Goal: Task Accomplishment & Management: Use online tool/utility

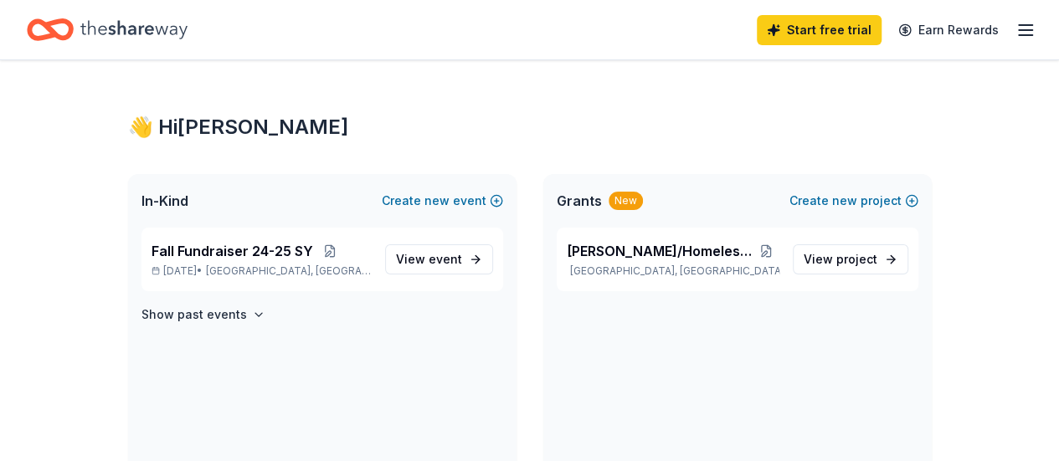
click at [156, 34] on icon "Home" at bounding box center [133, 30] width 107 height 34
click at [430, 257] on span "View event" at bounding box center [429, 260] width 66 height 20
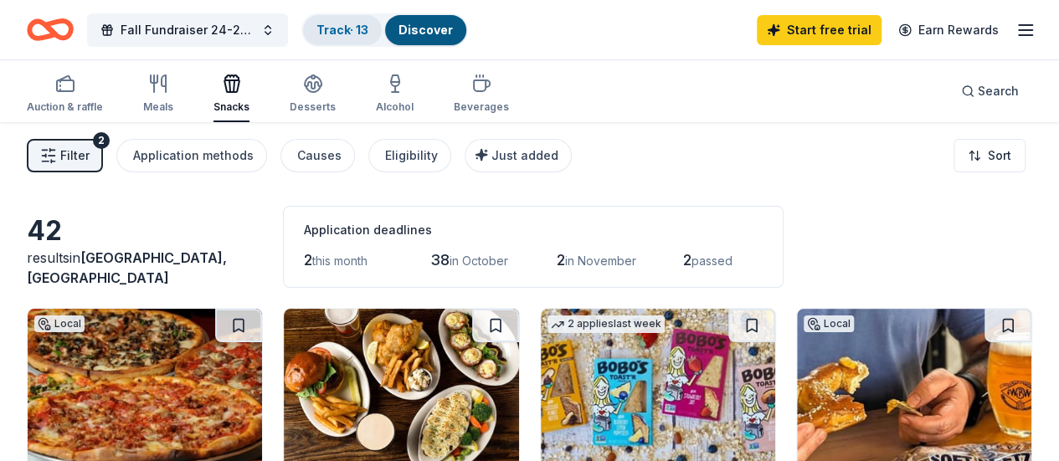
click at [359, 36] on div "Track · 13" at bounding box center [342, 30] width 79 height 30
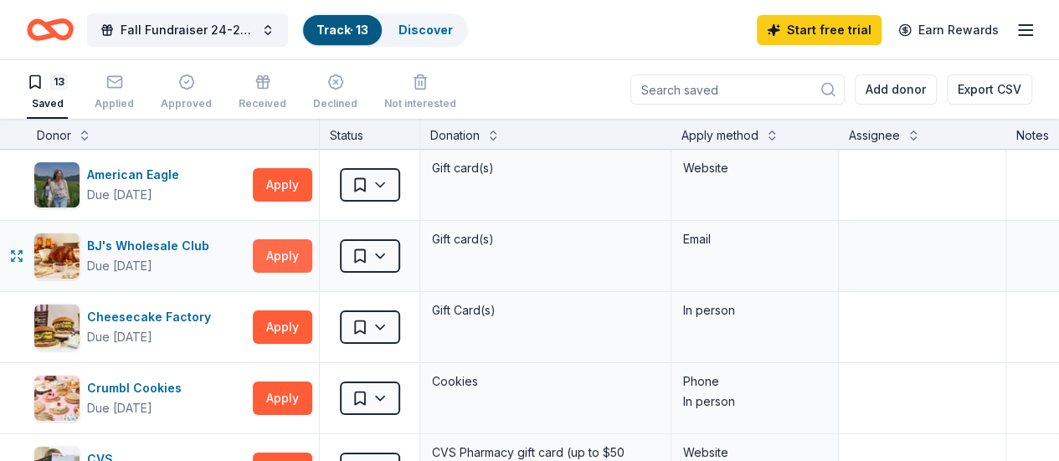
click at [301, 261] on button "Apply" at bounding box center [282, 255] width 59 height 33
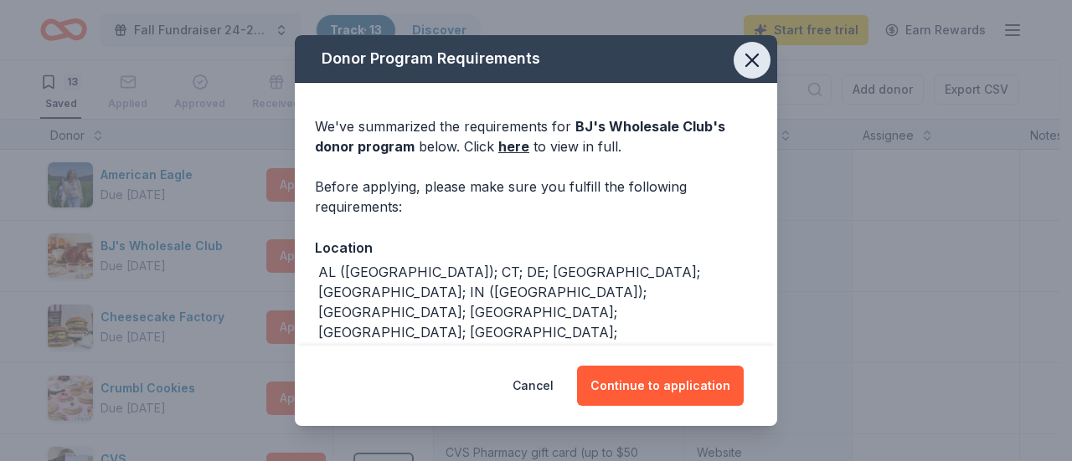
click at [740, 58] on icon "button" at bounding box center [751, 60] width 23 height 23
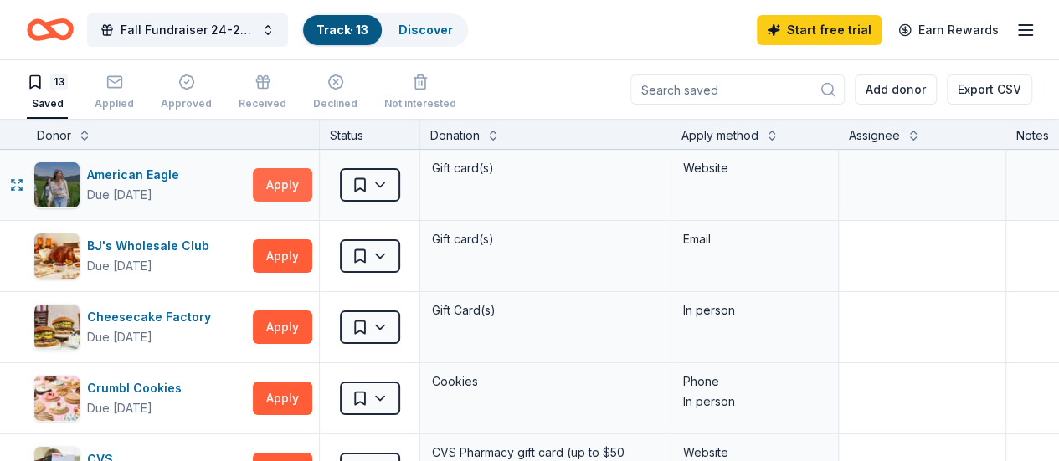
click at [301, 183] on button "Apply" at bounding box center [282, 184] width 59 height 33
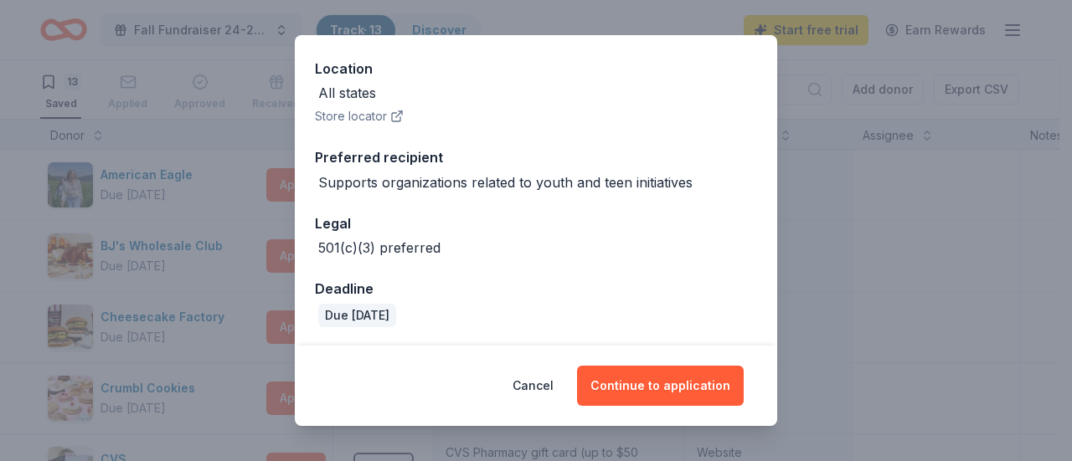
scroll to position [95, 0]
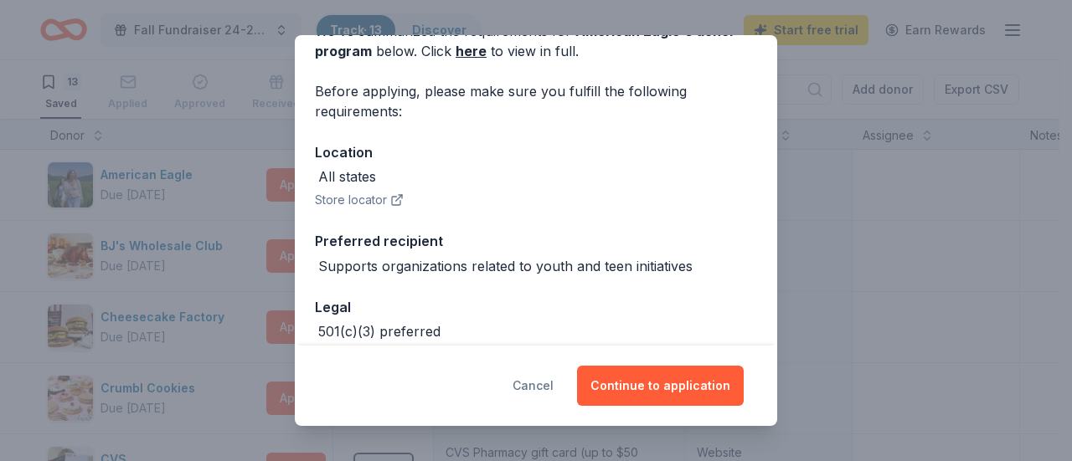
click at [547, 386] on button "Cancel" at bounding box center [532, 386] width 41 height 40
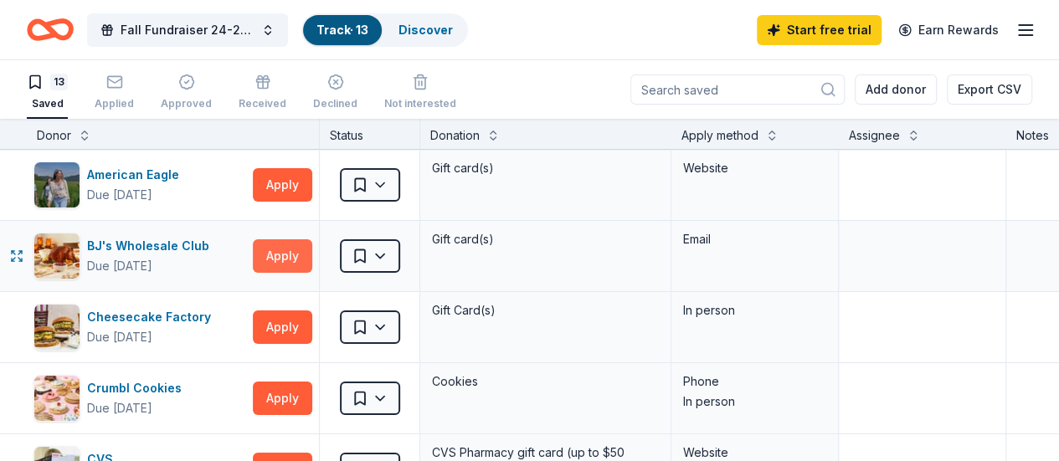
click at [287, 252] on button "Apply" at bounding box center [282, 255] width 59 height 33
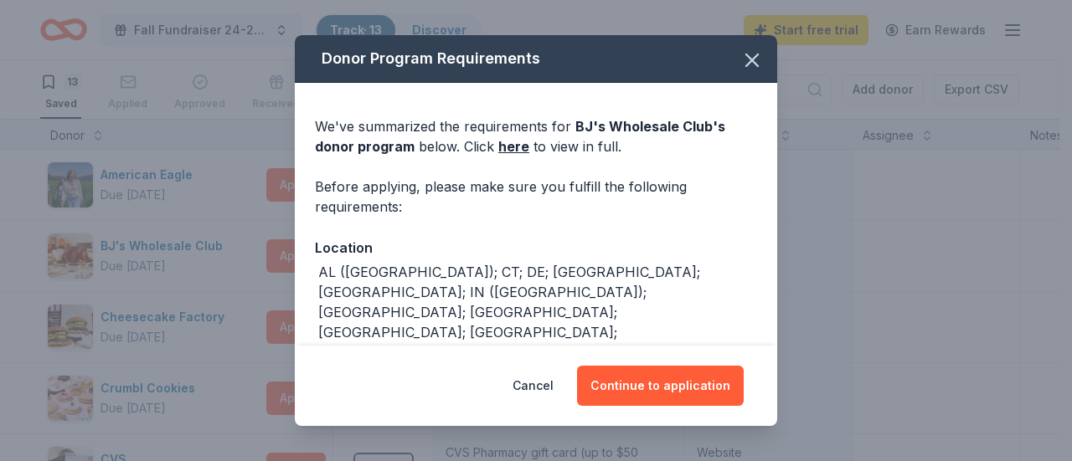
scroll to position [45, 0]
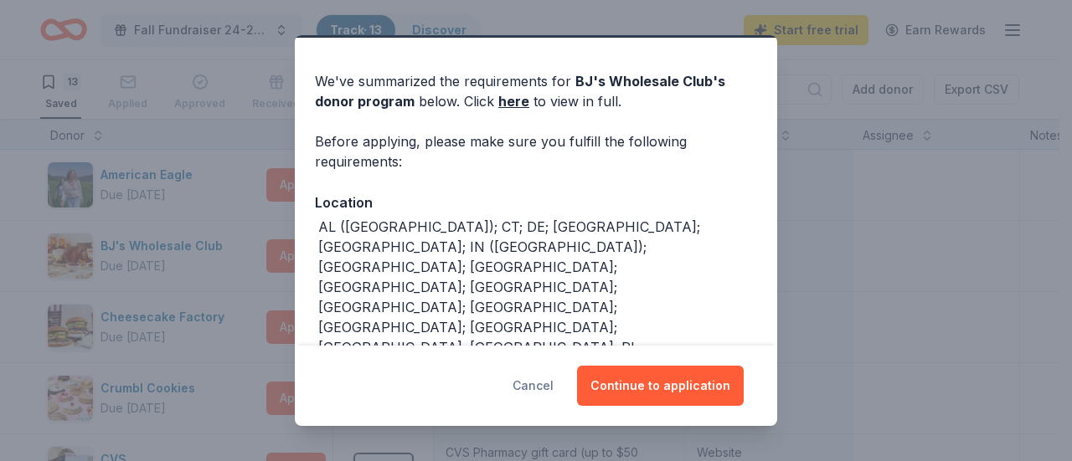
click at [533, 388] on button "Cancel" at bounding box center [532, 386] width 41 height 40
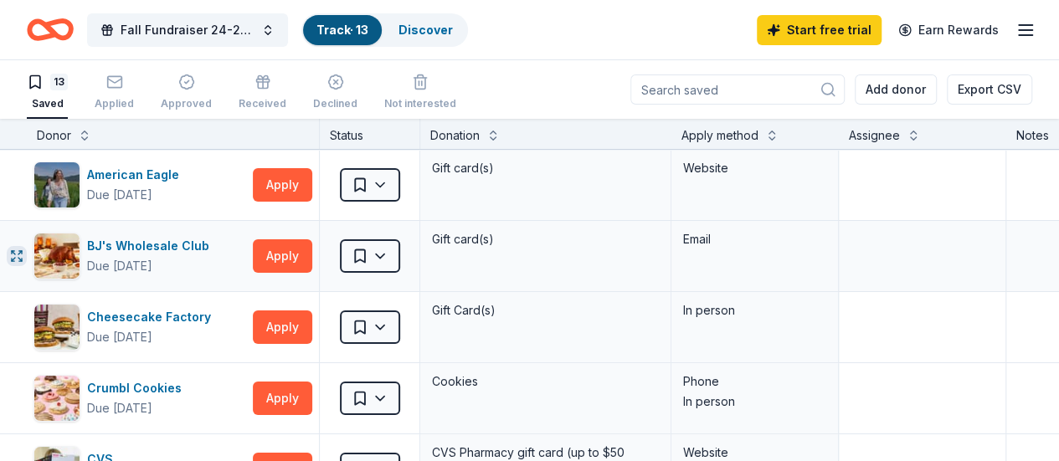
click at [22, 252] on icon "button" at bounding box center [19, 252] width 3 height 3
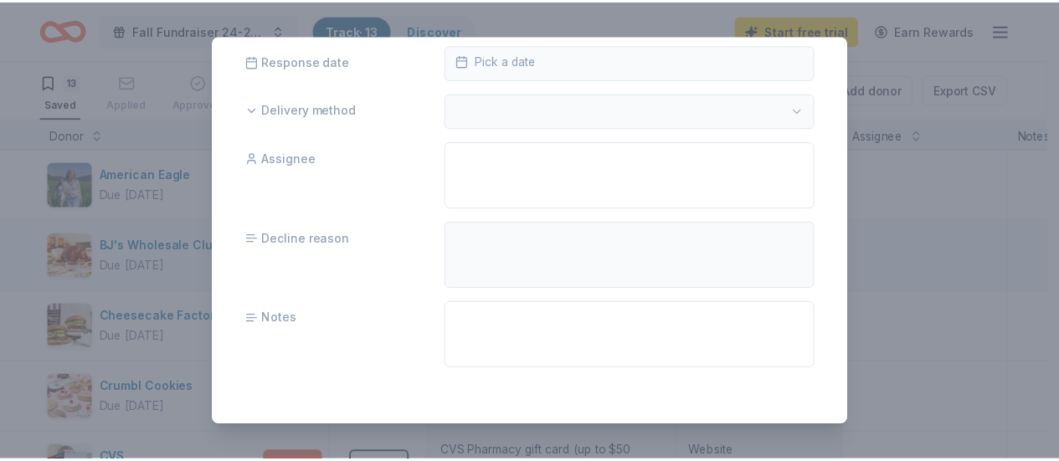
scroll to position [0, 0]
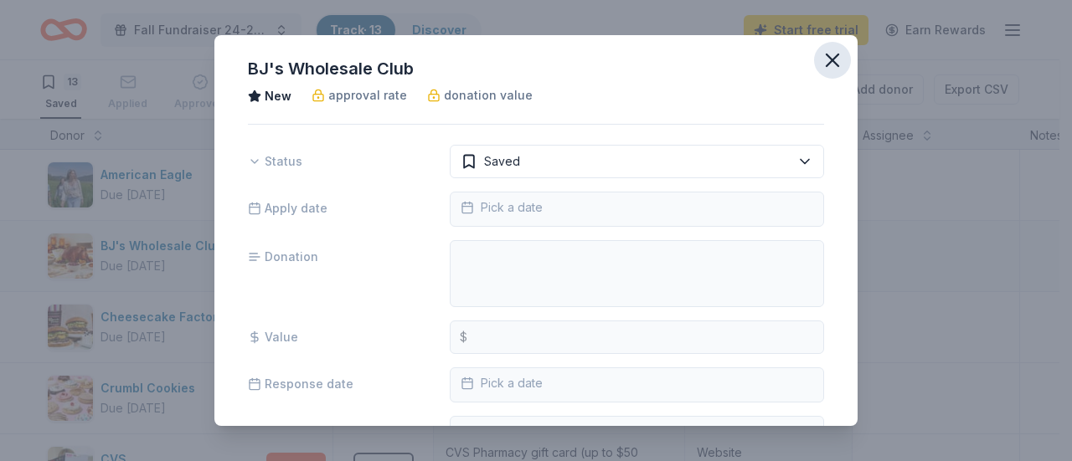
click at [827, 59] on icon "button" at bounding box center [832, 60] width 23 height 23
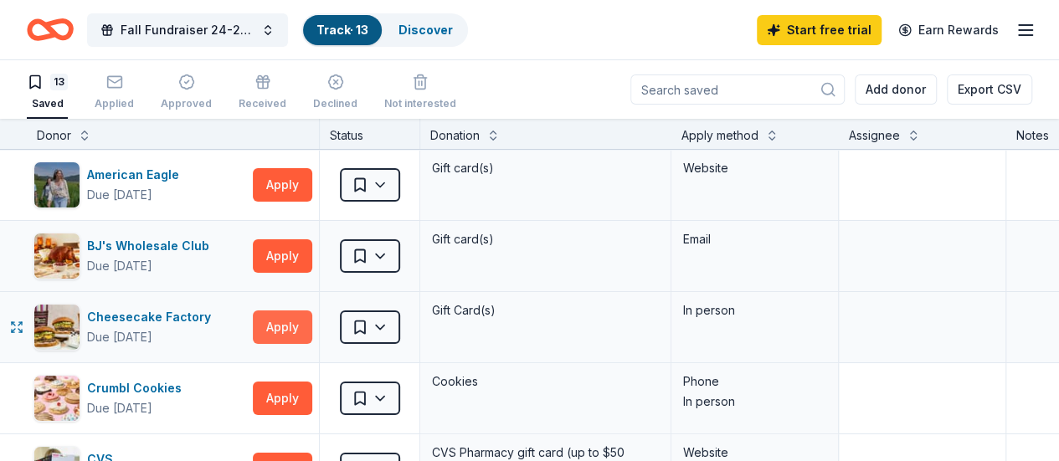
click at [295, 324] on button "Apply" at bounding box center [282, 327] width 59 height 33
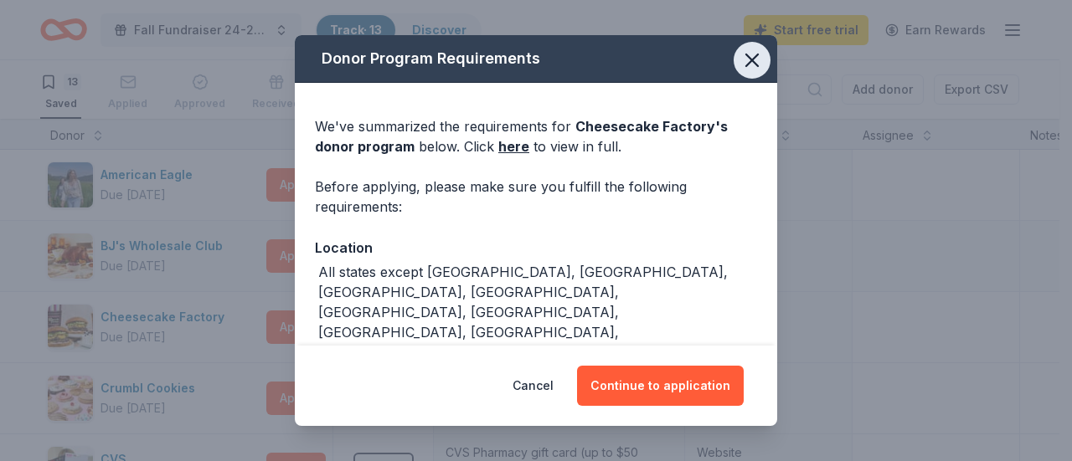
click at [746, 60] on icon "button" at bounding box center [752, 60] width 12 height 12
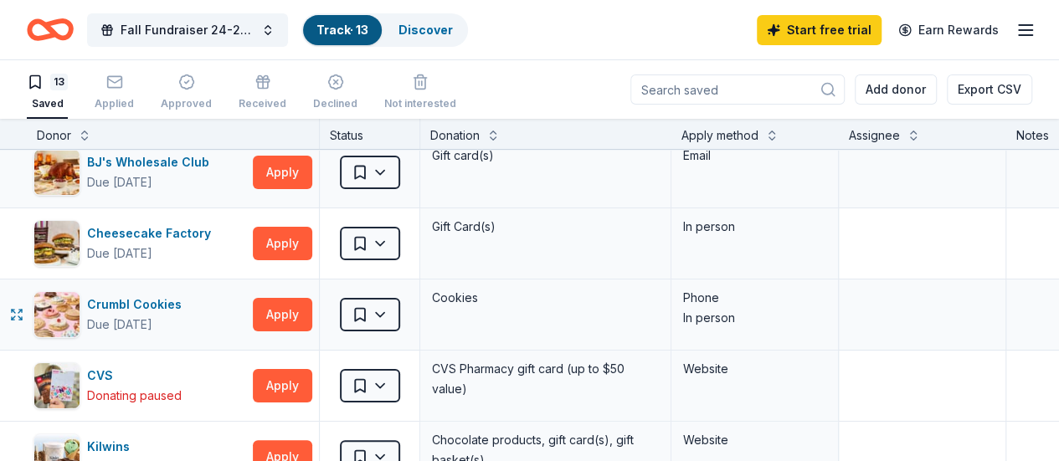
scroll to position [167, 0]
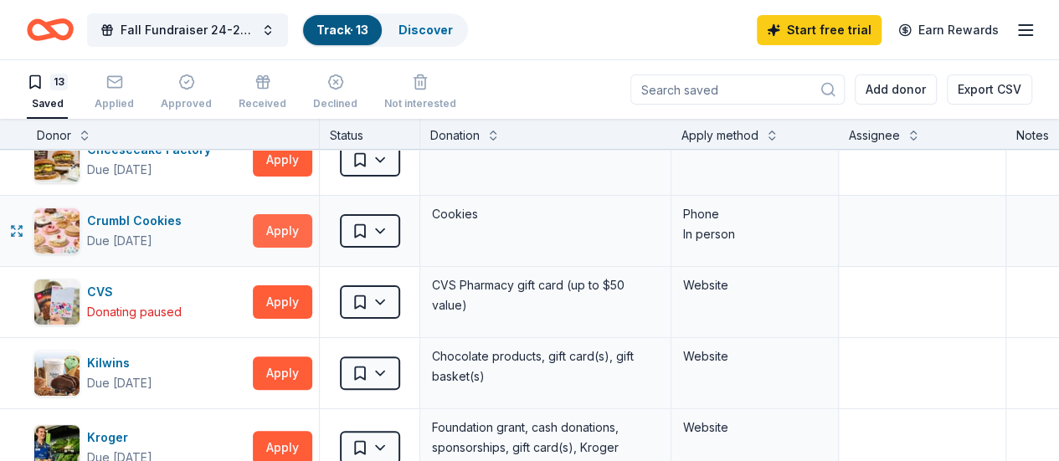
click at [291, 227] on button "Apply" at bounding box center [282, 230] width 59 height 33
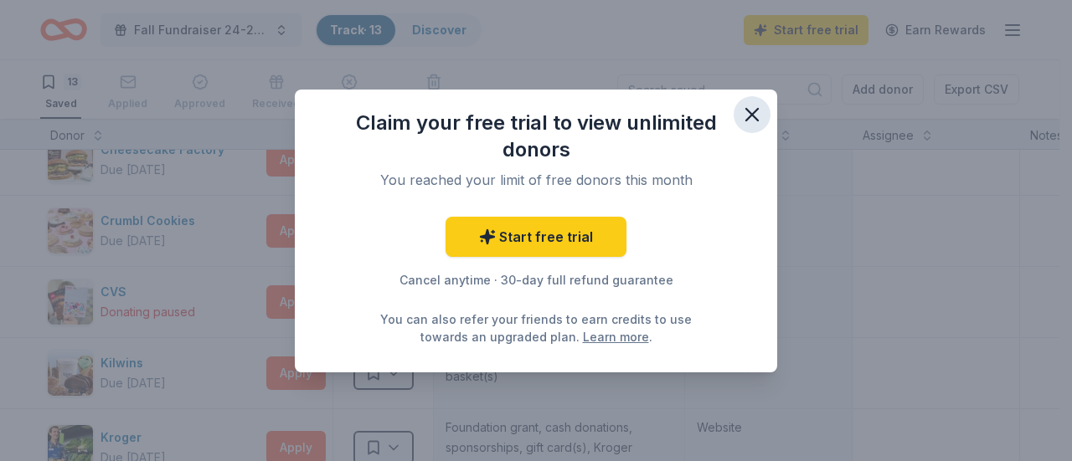
click at [749, 112] on icon "button" at bounding box center [752, 115] width 12 height 12
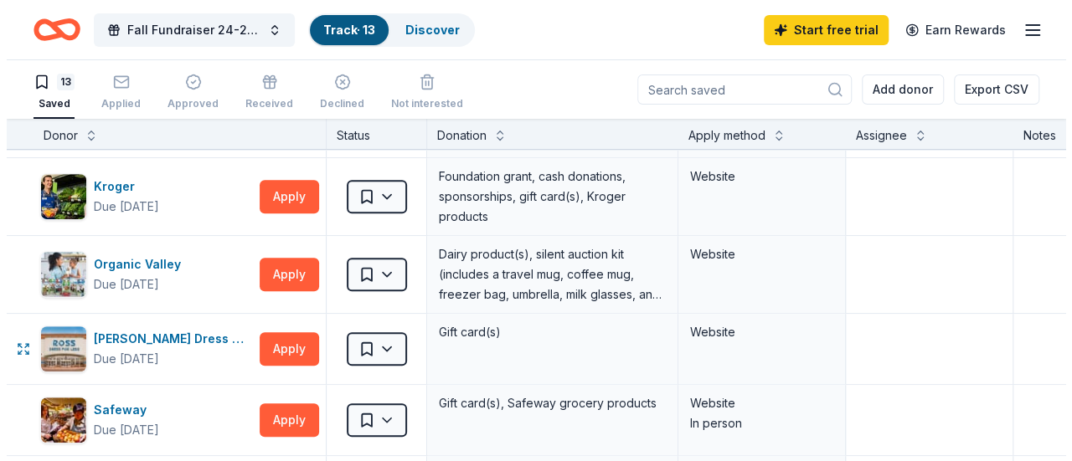
scroll to position [502, 0]
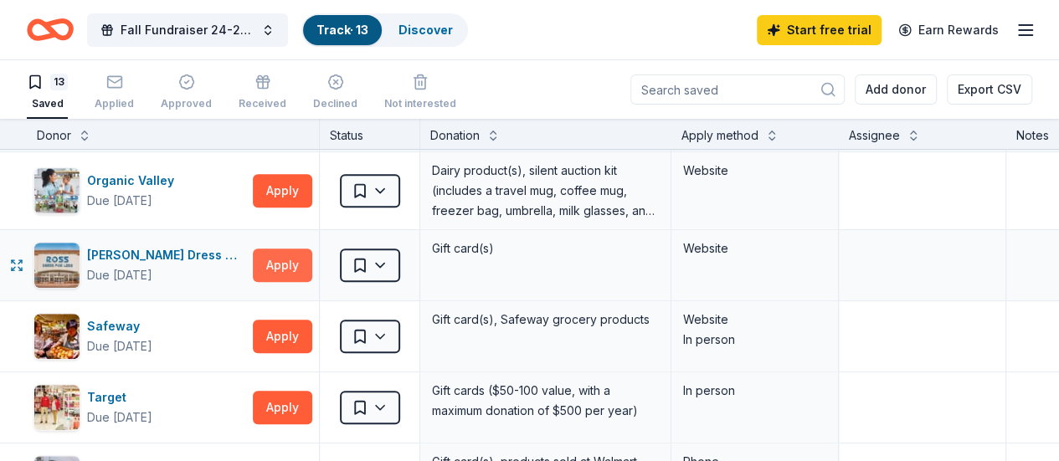
click at [296, 270] on button "Apply" at bounding box center [282, 265] width 59 height 33
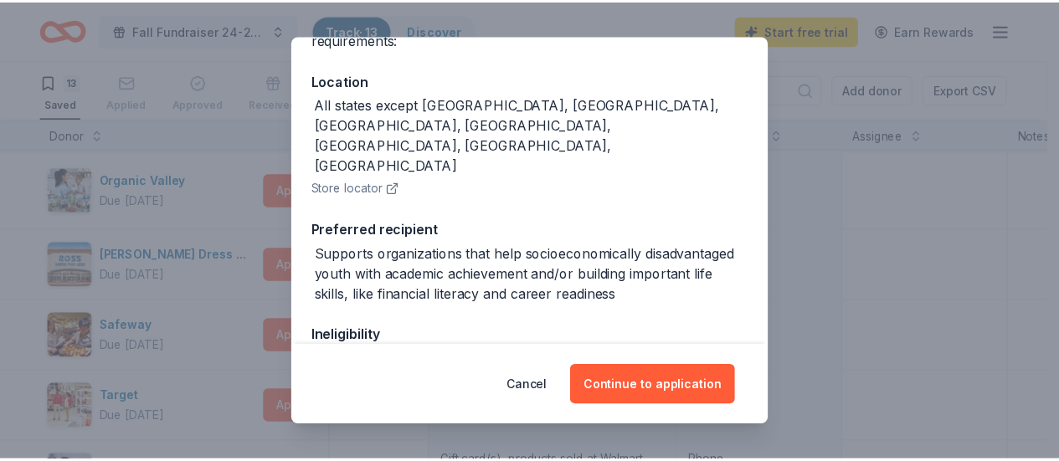
scroll to position [0, 0]
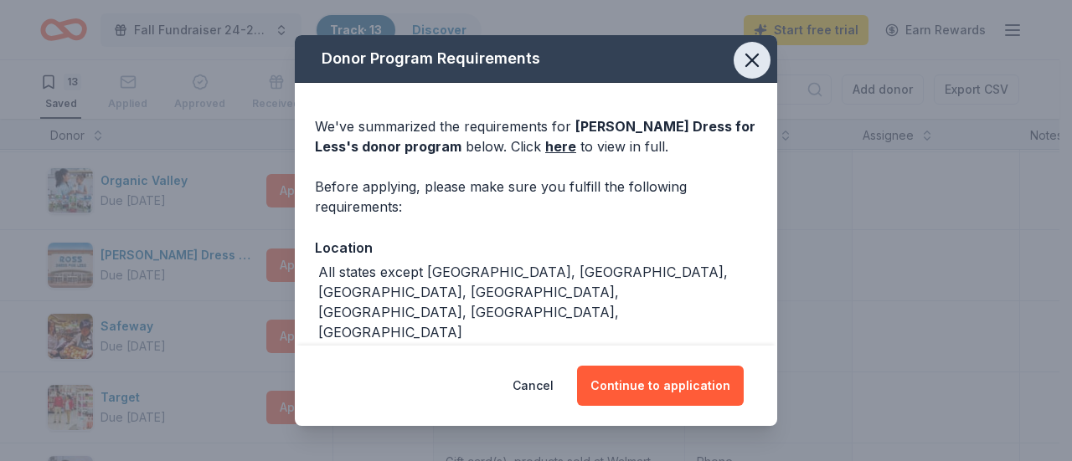
click at [742, 64] on icon "button" at bounding box center [751, 60] width 23 height 23
